Goal: Task Accomplishment & Management: Use online tool/utility

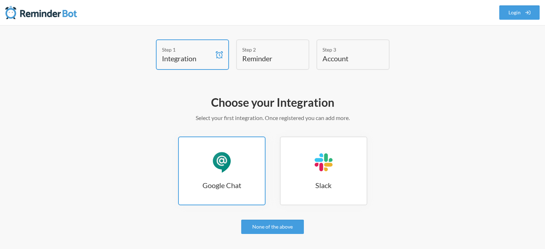
click at [232, 172] on link "Google Chat Google Chat" at bounding box center [221, 171] width 87 height 69
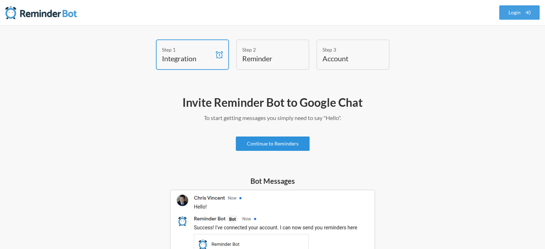
click at [291, 147] on link "Continue to Reminders" at bounding box center [273, 144] width 74 height 14
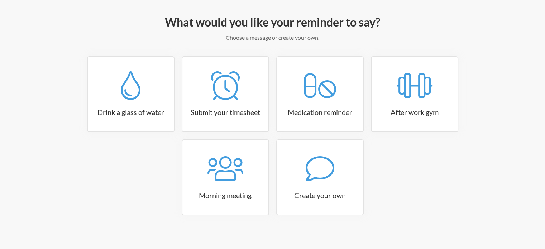
scroll to position [85, 0]
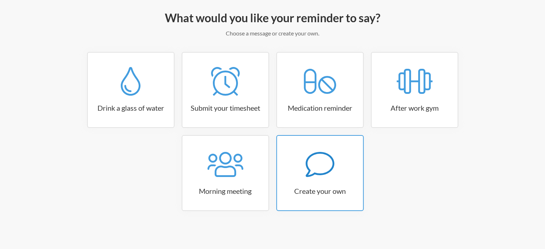
click at [330, 175] on icon at bounding box center [320, 164] width 29 height 29
select select "11:30:00"
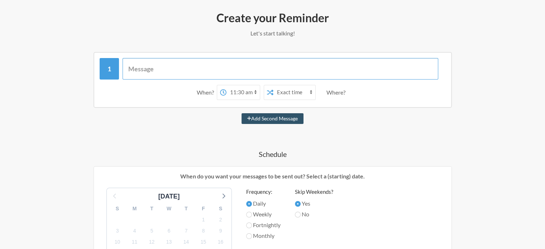
click at [198, 71] on input "text" at bounding box center [281, 69] width 316 height 22
type input "Call back : [PERSON_NAME]"
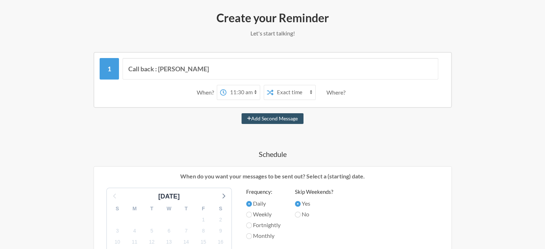
click at [237, 91] on select "12:00 am 12:15 am 12:30 am 12:45 am 1:00 am 1:15 am 1:30 am 1:45 am 2:00 am 2:1…" at bounding box center [243, 92] width 33 height 14
select select "14:00:00"
click at [227, 85] on select "12:00 am 12:15 am 12:30 am 12:45 am 1:00 am 1:15 am 1:30 am 1:45 am 2:00 am 2:1…" at bounding box center [243, 92] width 33 height 14
click at [291, 92] on select "Exact time Random time" at bounding box center [294, 92] width 42 height 14
click at [338, 92] on div "Where?" at bounding box center [338, 92] width 22 height 15
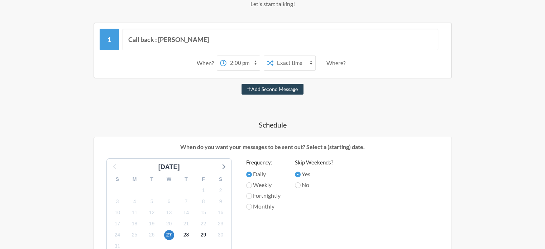
scroll to position [156, 0]
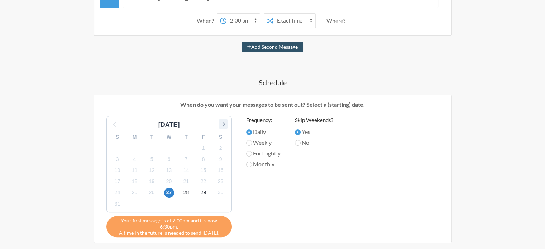
click at [224, 122] on icon at bounding box center [223, 123] width 9 height 9
drag, startPoint x: 142, startPoint y: 146, endPoint x: 137, endPoint y: 147, distance: 5.1
click at [137, 147] on div "1" at bounding box center [134, 148] width 17 height 11
click at [136, 147] on span "1" at bounding box center [135, 148] width 10 height 10
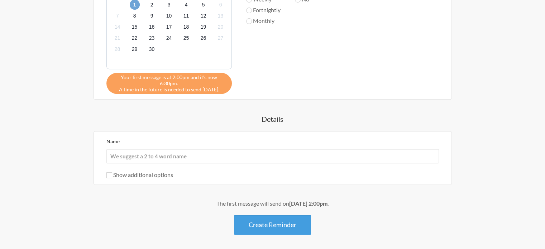
scroll to position [300, 0]
click at [184, 149] on input "Name" at bounding box center [272, 156] width 333 height 14
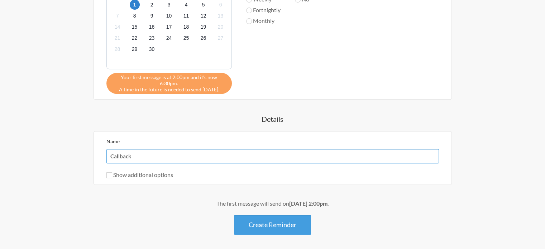
type input "Callback"
click at [108, 172] on input "Show additional options" at bounding box center [109, 175] width 6 height 6
checkbox input "true"
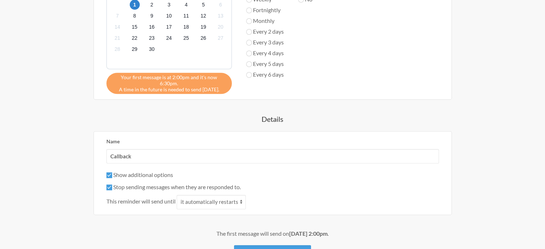
click at [188, 171] on div "Show additional options" at bounding box center [272, 175] width 333 height 9
click at [215, 195] on select "it automatically restarts it is replied to" at bounding box center [211, 202] width 69 height 14
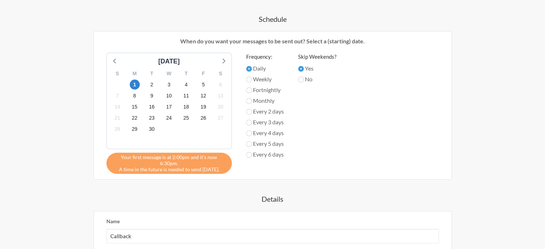
scroll to position [208, 0]
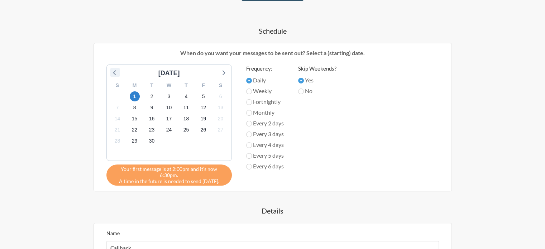
click at [114, 74] on icon at bounding box center [114, 72] width 9 height 9
click at [222, 74] on icon at bounding box center [223, 72] width 3 height 5
click at [249, 156] on input "Every 5 days" at bounding box center [249, 156] width 6 height 6
radio input "true"
click at [248, 80] on input "Daily" at bounding box center [249, 81] width 6 height 6
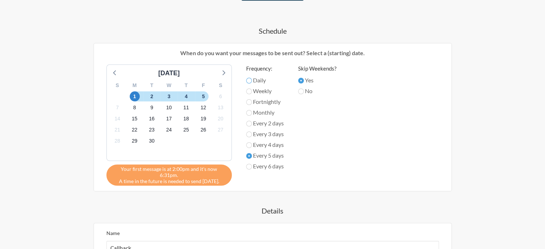
radio input "true"
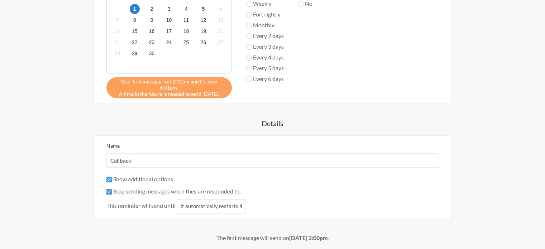
scroll to position [351, 0]
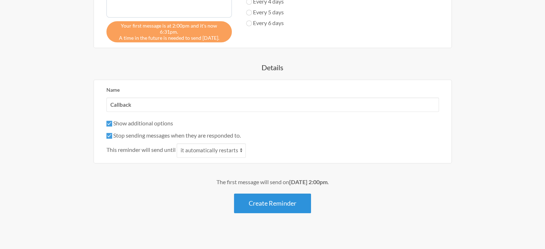
click at [258, 194] on button "Create Reminder" at bounding box center [272, 204] width 77 height 20
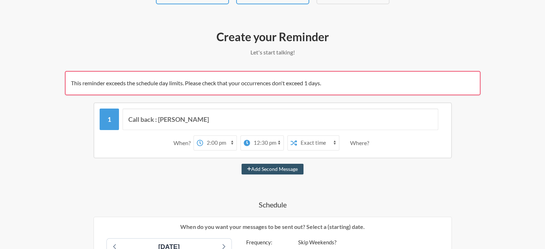
scroll to position [72, 0]
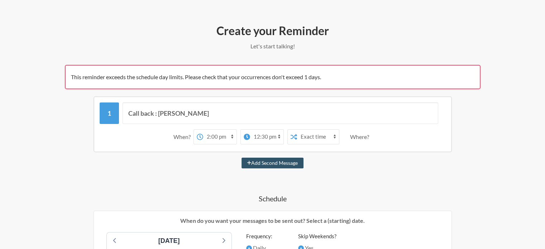
click at [196, 135] on div "12:00 am 12:15 am 12:30 am 12:45 am 1:00 am 1:15 am 1:30 am 1:45 am 2:00 am 2:1…" at bounding box center [215, 136] width 43 height 15
click at [215, 135] on select "12:00 am 12:15 am 12:30 am 12:45 am 1:00 am 1:15 am 1:30 am 1:45 am 2:00 am 2:1…" at bounding box center [219, 137] width 33 height 14
select select "13:30:00"
click at [203, 130] on select "12:00 am 12:15 am 12:30 am 12:45 am 1:00 am 1:15 am 1:30 am 1:45 am 2:00 am 2:1…" at bounding box center [219, 137] width 33 height 14
click at [256, 137] on select "12:00 am 12:15 am 12:30 am 12:45 am 1:00 am 1:15 am 1:30 am 1:45 am 2:00 am 2:1…" at bounding box center [255, 137] width 33 height 14
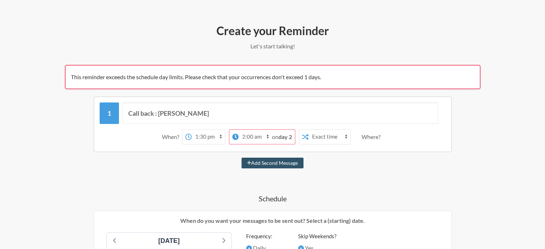
click at [239, 130] on select "12:00 am 12:15 am 12:30 am 12:45 am 1:00 am 1:15 am 1:30 am 1:45 am 2:00 am 2:1…" at bounding box center [255, 137] width 33 height 14
click at [368, 136] on div "Where?" at bounding box center [373, 136] width 22 height 15
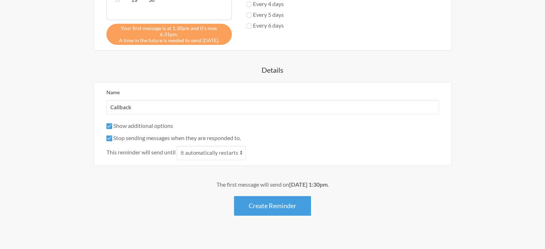
scroll to position [382, 0]
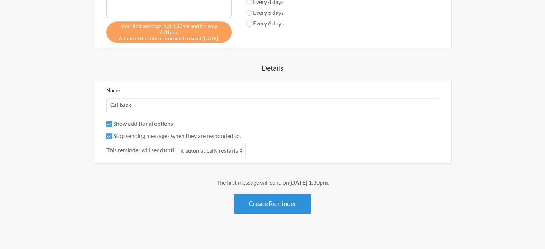
click at [256, 195] on button "Create Reminder" at bounding box center [272, 204] width 77 height 20
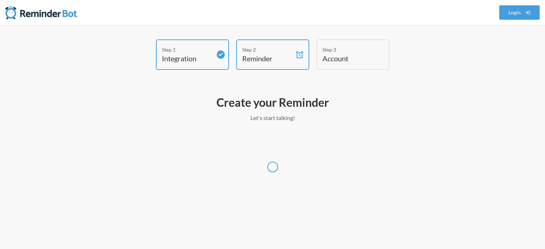
scroll to position [0, 0]
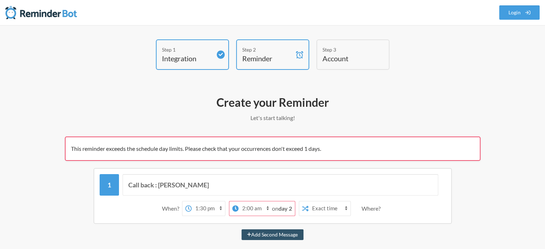
click at [266, 207] on select "12:00 am 12:15 am 12:30 am 12:45 am 1:00 am 1:15 am 1:30 am 1:45 am 2:00 am 2:1…" at bounding box center [255, 208] width 33 height 14
click at [266, 209] on select "12:00 am 12:15 am 12:30 am 12:45 am 1:00 am 1:15 am 1:30 am 1:45 am 2:00 am 2:1…" at bounding box center [255, 208] width 33 height 14
click at [265, 206] on select "12:00 am 12:15 am 12:30 am 12:45 am 1:00 am 1:15 am 1:30 am 1:45 am 2:00 am 2:1…" at bounding box center [255, 208] width 33 height 14
click at [254, 208] on select "12:00 am 12:15 am 12:30 am 12:45 am 1:00 am 1:15 am 1:30 am 1:45 am 2:00 am 2:1…" at bounding box center [255, 208] width 33 height 14
click at [246, 206] on select "12:00 am 12:15 am 12:30 am 12:45 am 1:00 am 1:15 am 1:30 am 1:45 am 2:00 am 2:1…" at bounding box center [255, 208] width 33 height 14
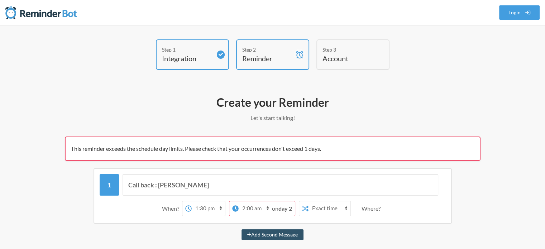
select select "14:00:00"
click at [249, 201] on select "12:00 am 12:15 am 12:30 am 12:45 am 1:00 am 1:15 am 1:30 am 1:45 am 2:00 am 2:1…" at bounding box center [255, 208] width 33 height 14
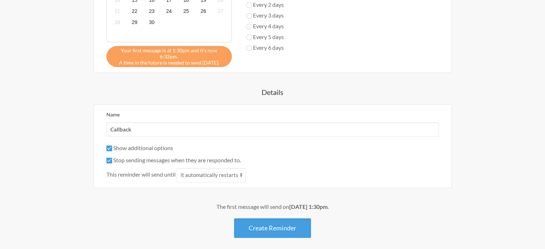
scroll to position [358, 0]
click at [256, 222] on button "Create Reminder" at bounding box center [272, 228] width 77 height 20
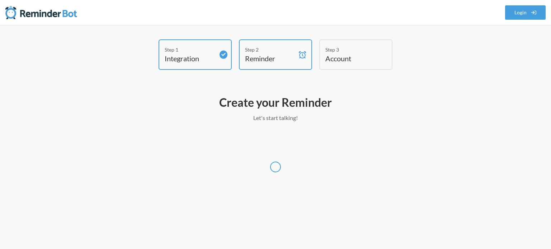
select select "America/New_York"
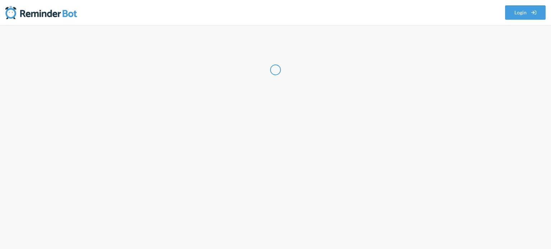
select select "PH"
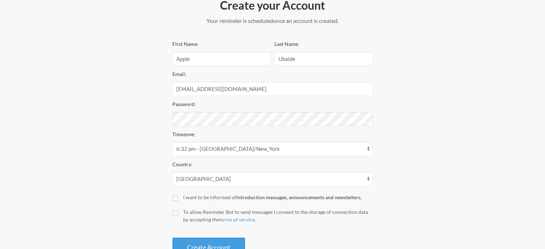
scroll to position [108, 0]
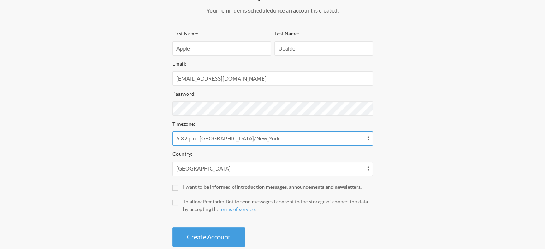
click at [217, 138] on select "12:32 am - Africa/Blantyre 12:32 am - Africa/Bujumbura 12:32 am - Africa/Cairo …" at bounding box center [272, 139] width 201 height 14
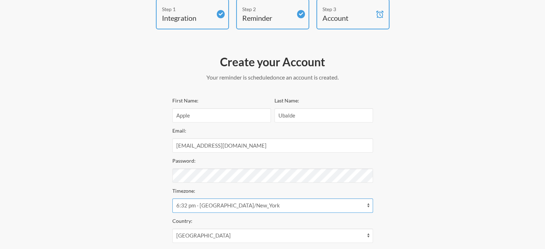
scroll to position [0, 0]
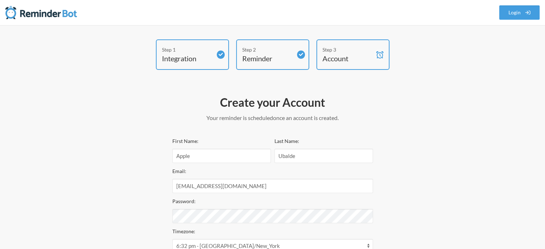
click at [258, 62] on h4 "Reminder" at bounding box center [267, 58] width 50 height 10
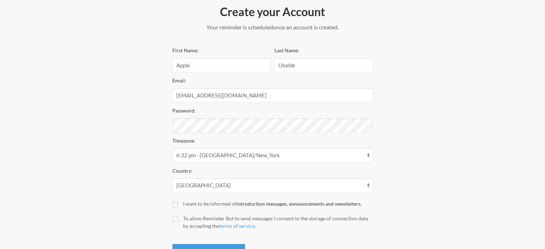
scroll to position [123, 0]
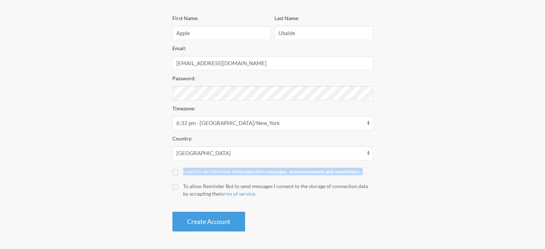
drag, startPoint x: 178, startPoint y: 176, endPoint x: 176, endPoint y: 173, distance: 4.0
click at [176, 173] on div "First Name: Apple Last Name: Ubalde Email: ubaldeahy@gmail.com Password: Timezo…" at bounding box center [272, 123] width 201 height 218
click at [176, 172] on input "I want to be informed of introduction messages, announcements and newsletters." at bounding box center [175, 173] width 6 height 6
click at [175, 171] on input "I want to be informed of introduction messages, announcements and newsletters." at bounding box center [175, 173] width 6 height 6
click at [192, 224] on button "Create Account" at bounding box center [208, 222] width 73 height 20
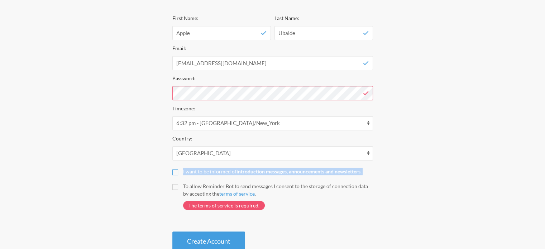
click at [175, 173] on input "I want to be informed of introduction messages, announcements and newsletters." at bounding box center [175, 173] width 6 height 6
checkbox input "true"
click at [196, 237] on button "Create Account" at bounding box center [208, 242] width 73 height 20
click at [175, 185] on input "To allow Reminder Bot to send messages I consent to the storage of connection d…" at bounding box center [175, 187] width 6 height 6
checkbox input "true"
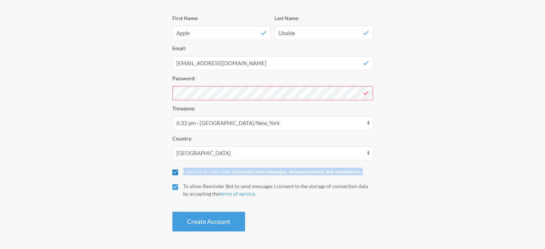
click at [175, 172] on input "I want to be informed of introduction messages, announcements and newsletters." at bounding box center [175, 173] width 6 height 6
checkbox input "false"
click at [201, 228] on button "Create Account" at bounding box center [208, 222] width 73 height 20
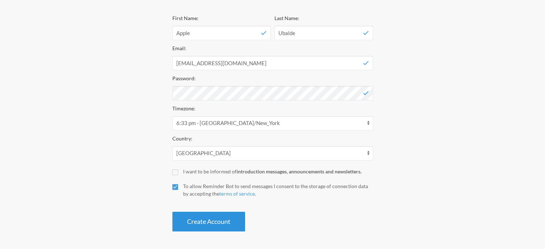
click at [192, 216] on button "Create Account" at bounding box center [208, 222] width 73 height 20
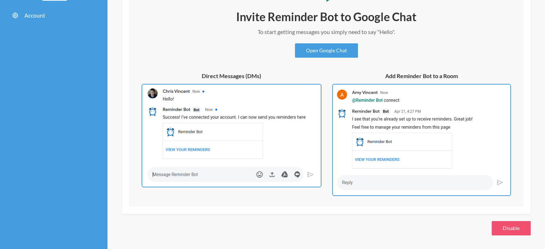
scroll to position [71, 0]
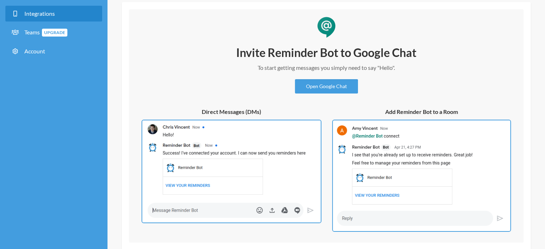
click at [337, 95] on div "Invite Reminder Bot to Google Chat To start getting messages you simply need to…" at bounding box center [326, 138] width 380 height 187
click at [336, 86] on link "Open Google Chat" at bounding box center [326, 86] width 63 height 14
click at [318, 82] on link "Open Google Chat" at bounding box center [326, 86] width 63 height 14
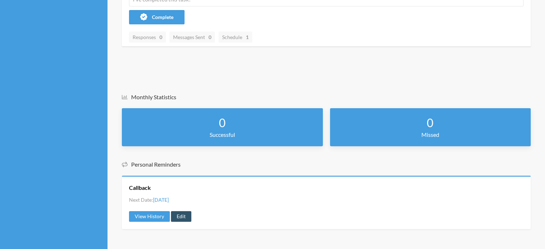
scroll to position [196, 0]
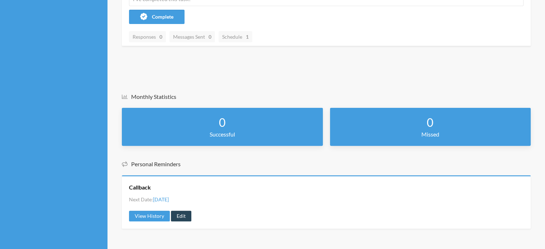
click at [183, 216] on link "Edit" at bounding box center [181, 216] width 20 height 11
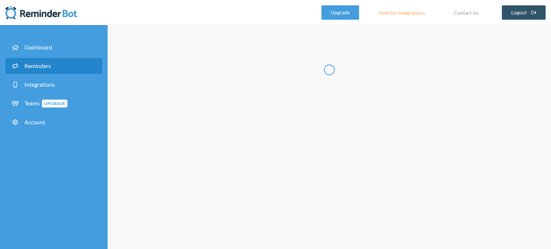
type input "Callback"
checkbox input "true"
select select "13:30:00"
select select "14:00:00"
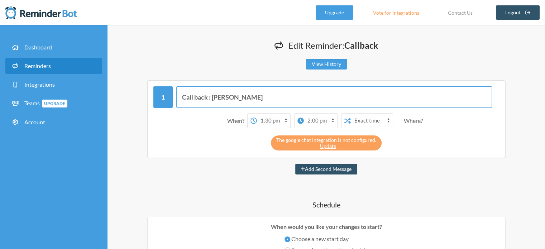
click at [212, 97] on input "Call back : David Rodriquez" at bounding box center [334, 97] width 316 height 22
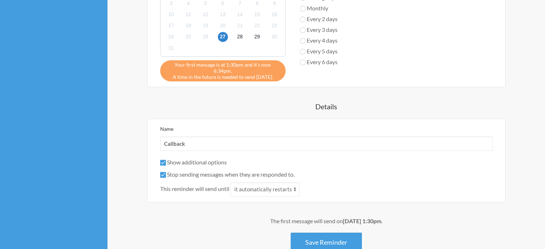
scroll to position [417, 0]
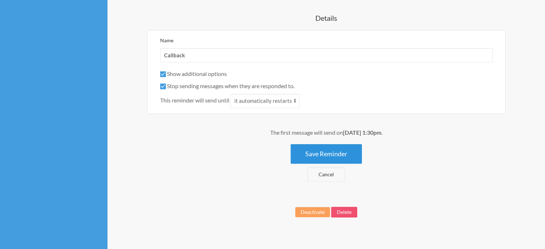
type input "Call:David Rodriquez"
click at [320, 144] on button "Save Reminder" at bounding box center [326, 154] width 71 height 20
click at [337, 148] on button "Save Reminder" at bounding box center [326, 154] width 71 height 20
click at [313, 145] on button "Save Reminder" at bounding box center [326, 154] width 71 height 20
click at [312, 144] on button "Save Reminder" at bounding box center [326, 154] width 71 height 20
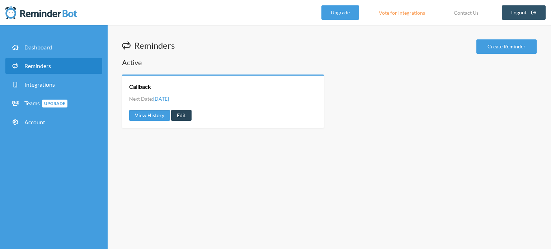
click at [182, 114] on link "Edit" at bounding box center [181, 115] width 20 height 11
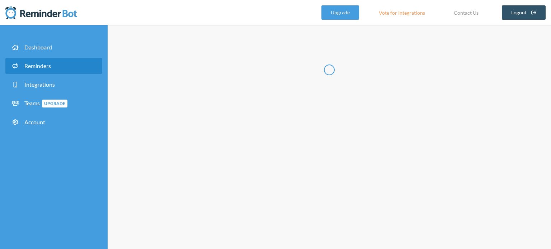
type input "Callback"
checkbox input "true"
select select "13:30:00"
select select "14:00:00"
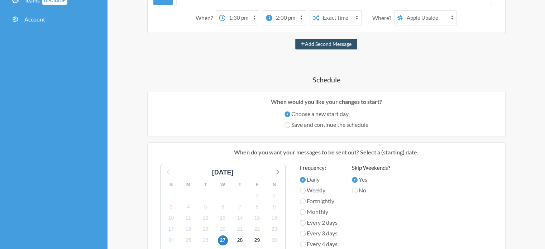
scroll to position [108, 0]
